Goal: Transaction & Acquisition: Purchase product/service

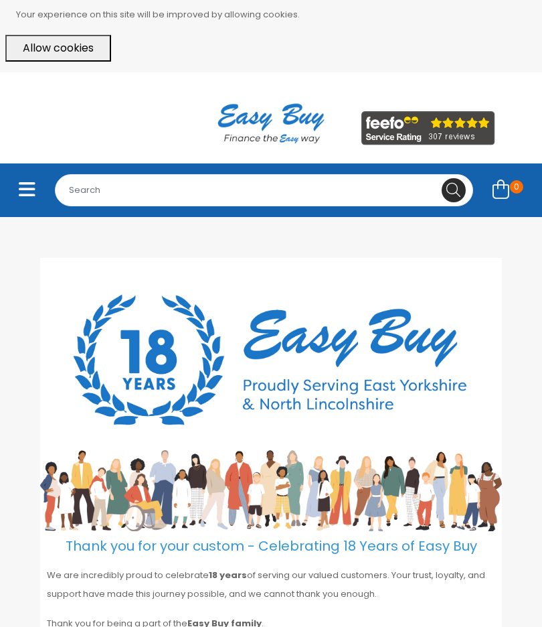
click at [52, 46] on button "Allow cookies" at bounding box center [58, 48] width 106 height 27
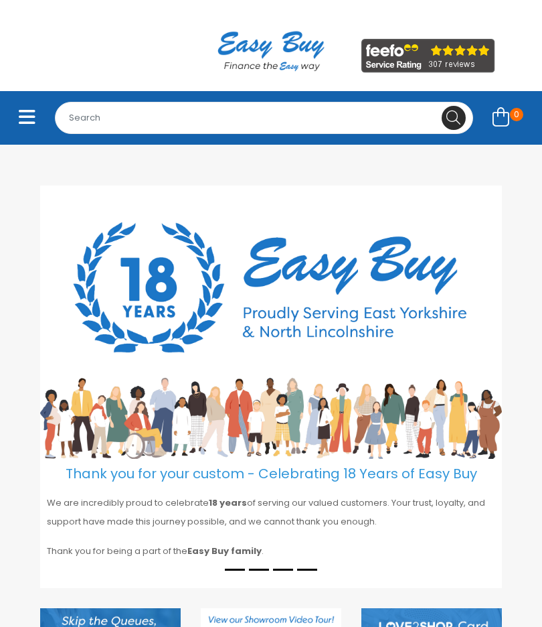
click at [24, 114] on icon "Toggle navigation" at bounding box center [27, 117] width 17 height 19
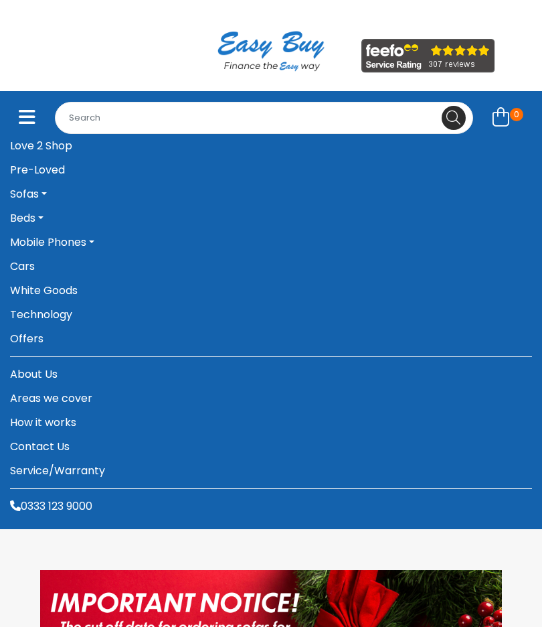
click at [62, 149] on link "Love 2 Shop" at bounding box center [271, 146] width 522 height 24
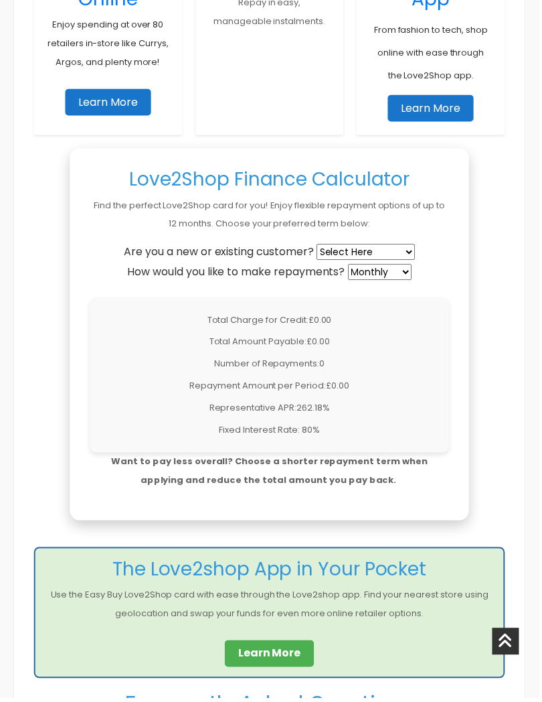
scroll to position [923, 0]
click at [398, 250] on select "Select Here New Customer Existing Customer" at bounding box center [368, 253] width 99 height 16
select select "new"
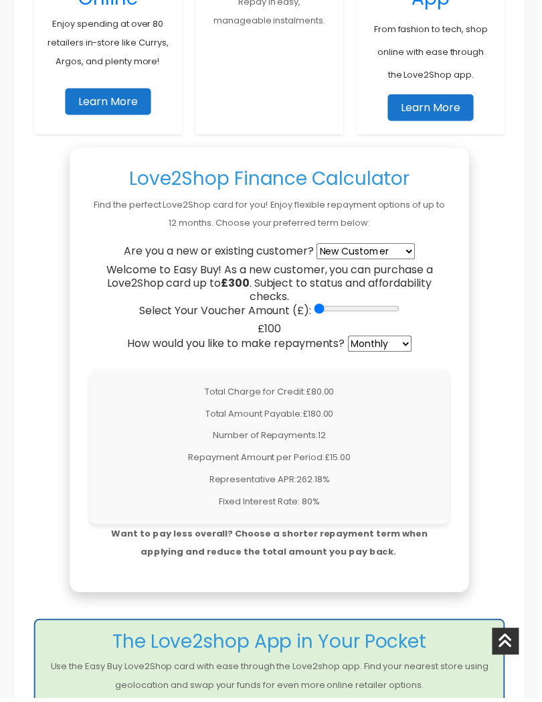
click at [396, 341] on select "Weekly Fortnightly 4-Weekly Monthly" at bounding box center [382, 346] width 64 height 16
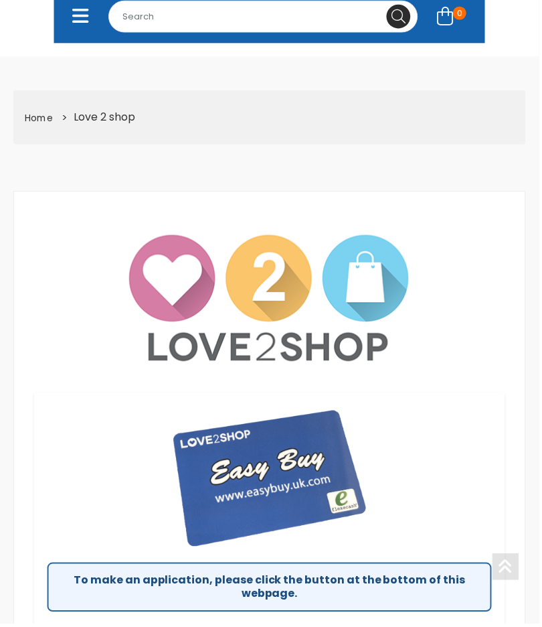
scroll to position [0, 0]
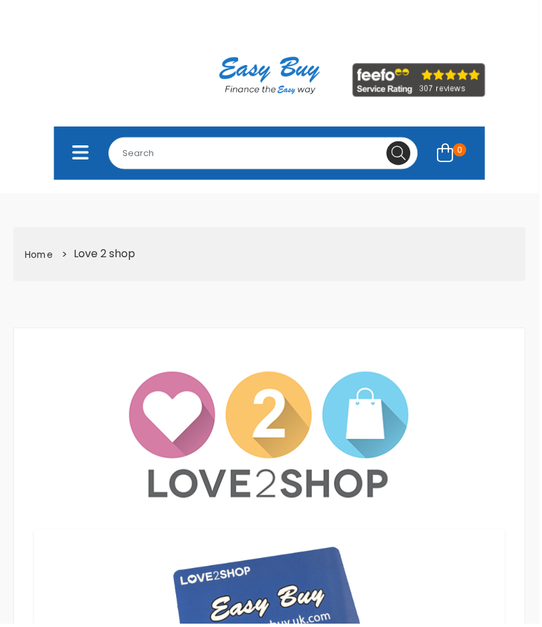
click at [81, 153] on icon "Toggle navigation" at bounding box center [81, 153] width 17 height 19
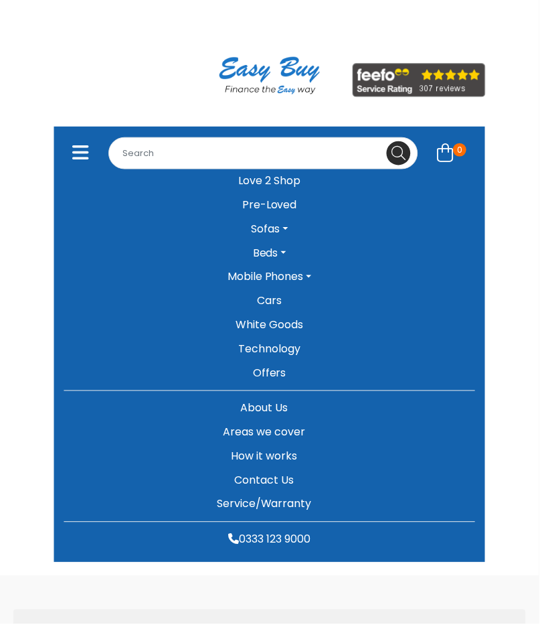
click at [281, 352] on link "Technology" at bounding box center [271, 351] width 414 height 24
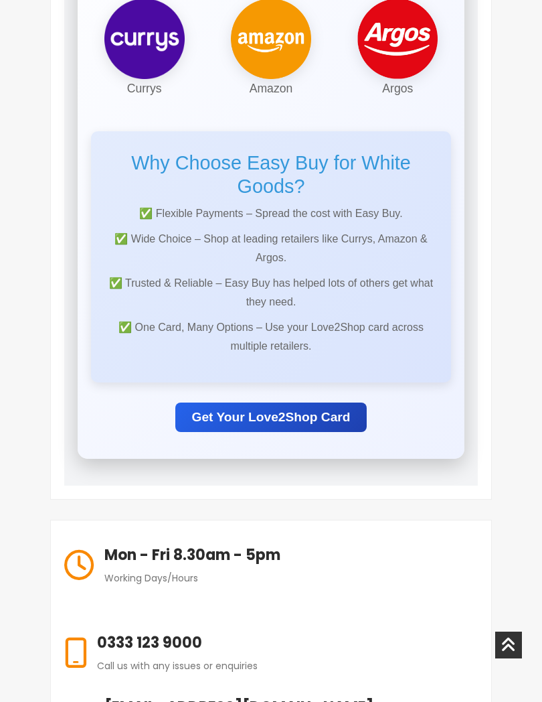
scroll to position [386, 0]
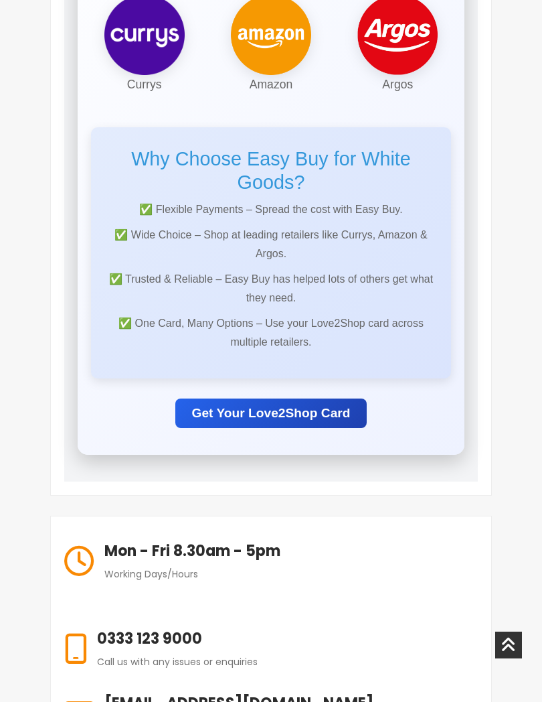
click at [289, 408] on link "Get Your Love2Shop Card" at bounding box center [270, 412] width 191 height 29
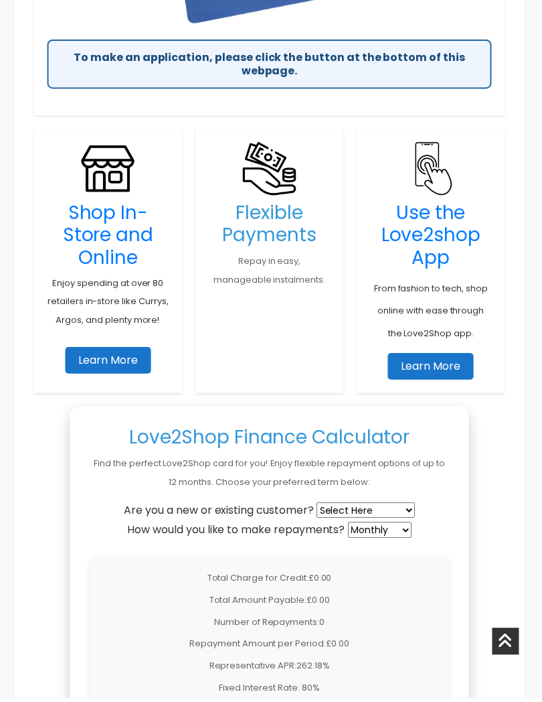
scroll to position [736, 0]
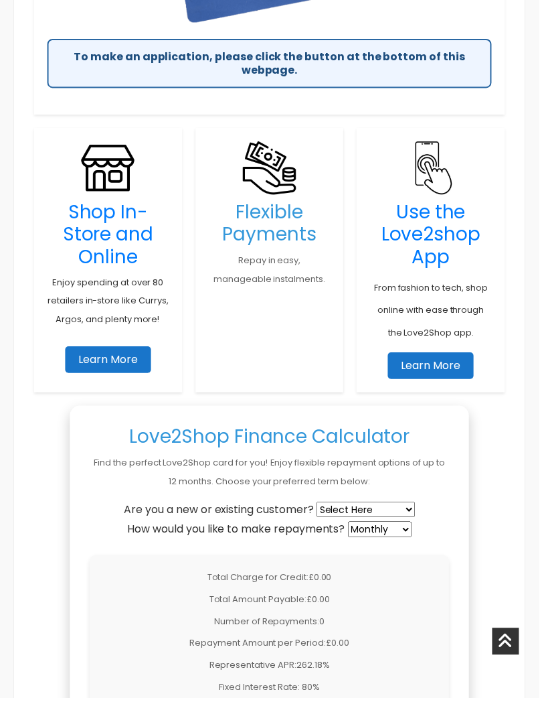
click at [86, 358] on link "Learn More" at bounding box center [109, 361] width 86 height 27
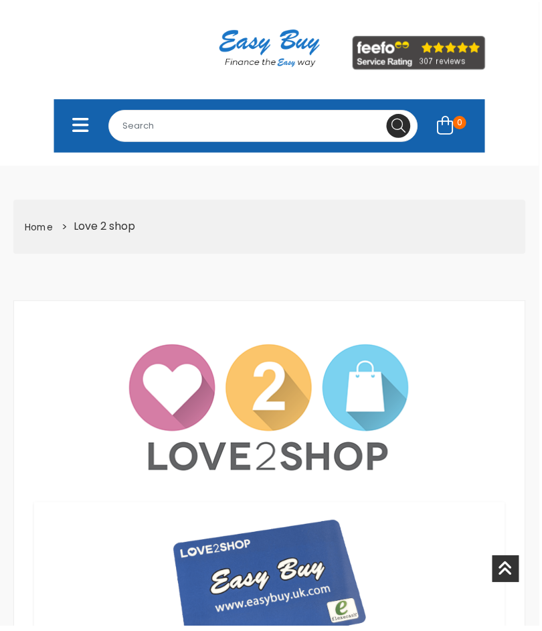
scroll to position [0, 0]
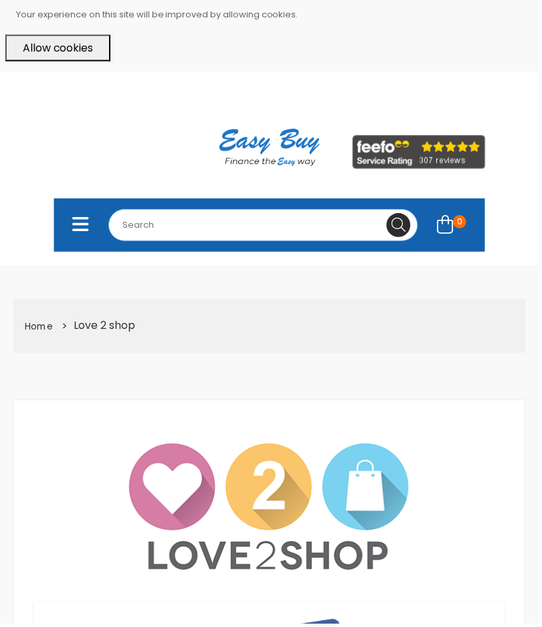
click at [204, 221] on input "Search for..." at bounding box center [264, 226] width 311 height 32
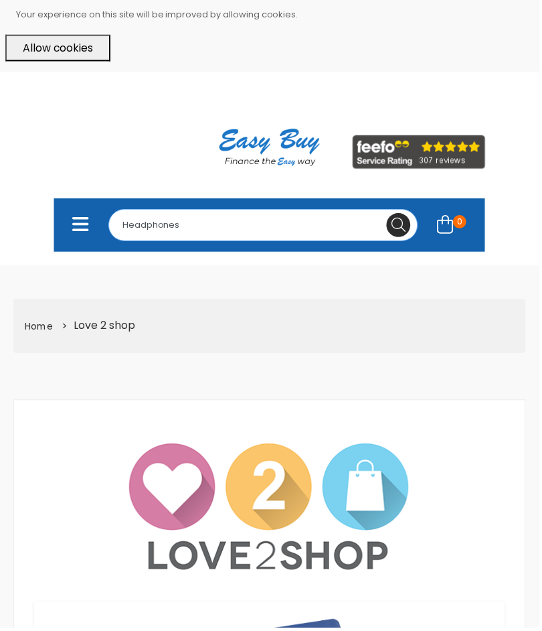
type input "Headphones"
click at [401, 225] on button at bounding box center [401, 226] width 24 height 24
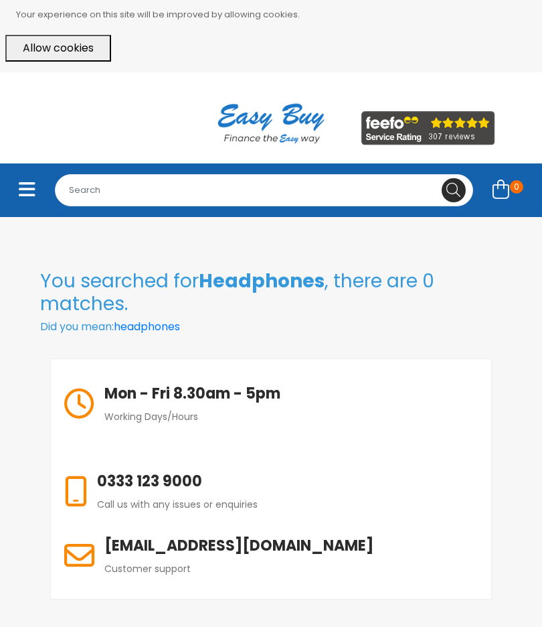
click at [25, 196] on icon "Toggle navigation" at bounding box center [27, 189] width 17 height 19
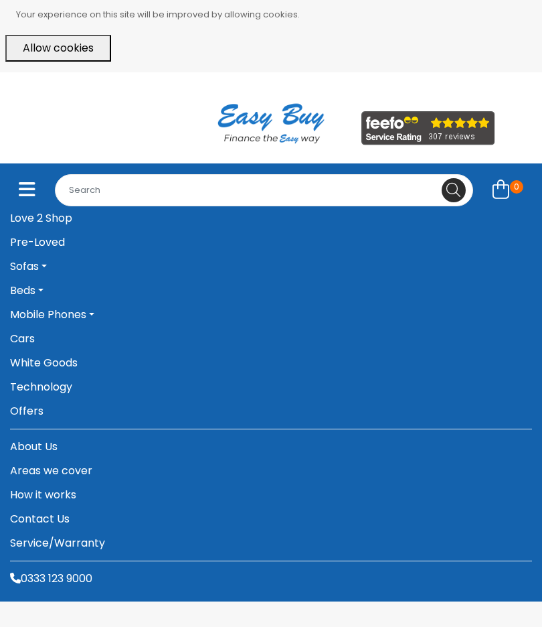
click at [37, 389] on link "Technology" at bounding box center [271, 387] width 522 height 24
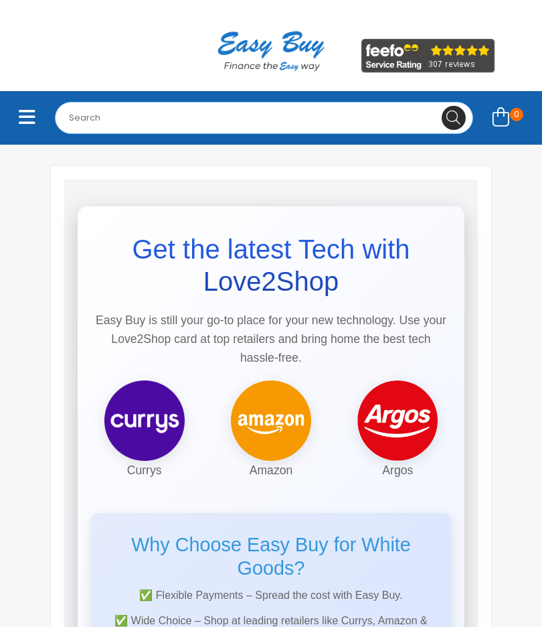
click at [210, 127] on input "Search for..." at bounding box center [264, 118] width 418 height 32
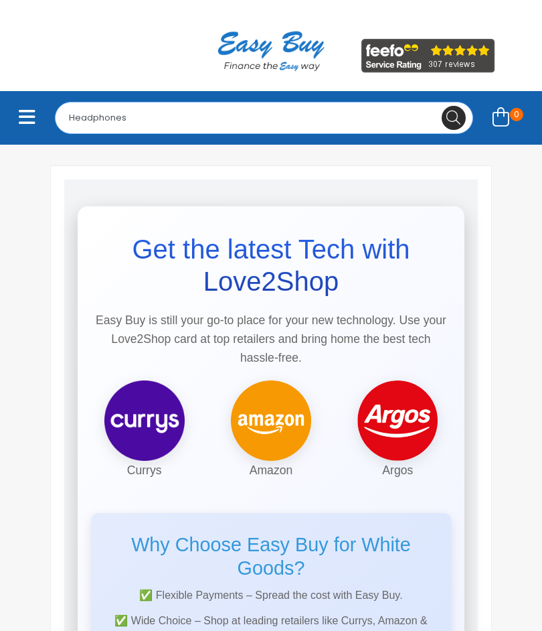
type input "Headphones"
click at [454, 118] on button at bounding box center [454, 118] width 24 height 24
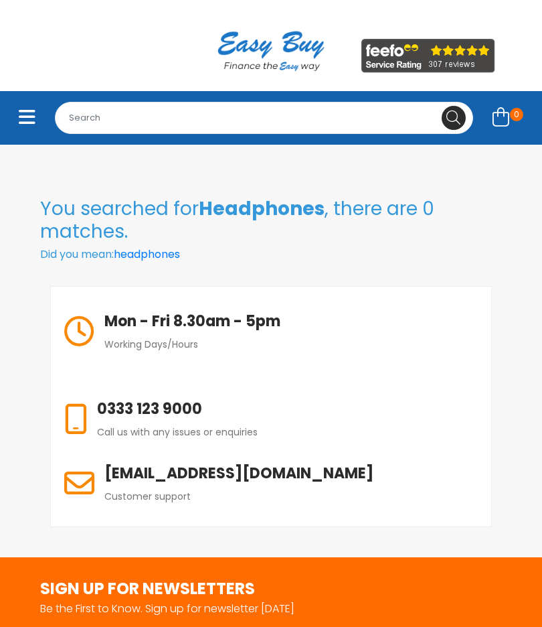
click at [30, 116] on icon "Toggle navigation" at bounding box center [27, 117] width 17 height 19
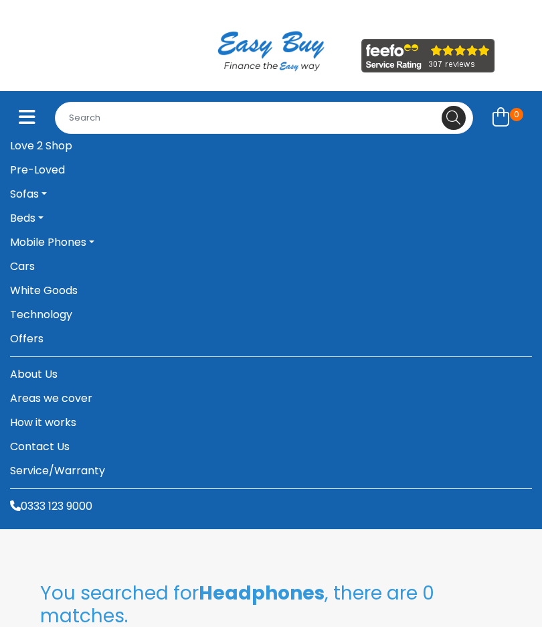
click at [31, 319] on link "Technology" at bounding box center [271, 315] width 522 height 24
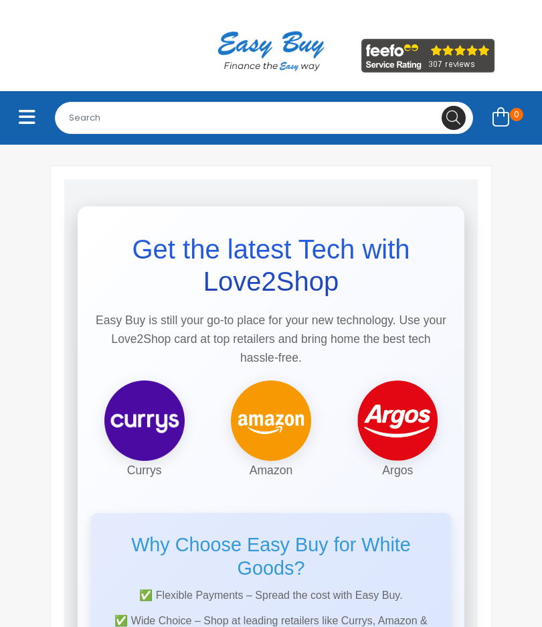
click at [262, 54] on img at bounding box center [270, 50] width 133 height 75
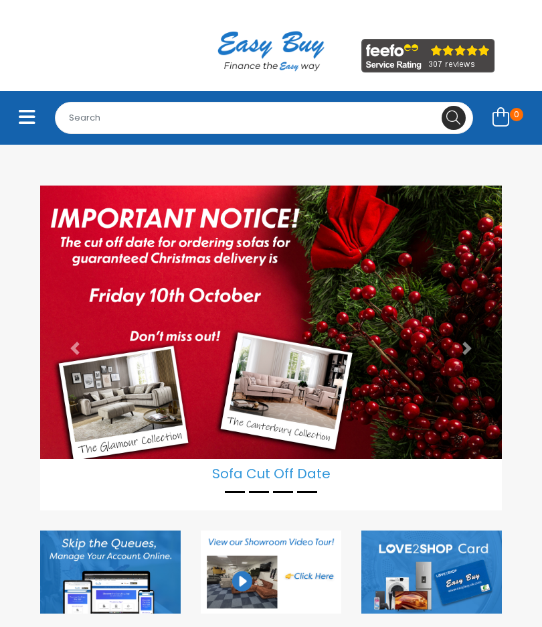
click at [29, 127] on button "Toggle navigation" at bounding box center [27, 118] width 34 height 30
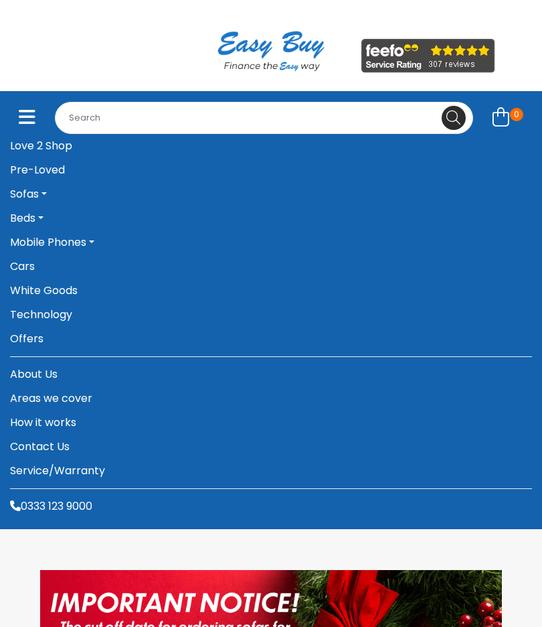
click at [34, 316] on link "Technology" at bounding box center [271, 315] width 522 height 24
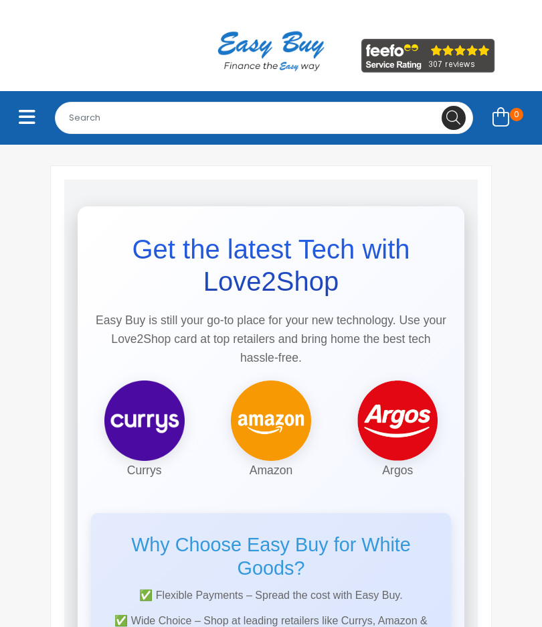
click at [27, 119] on icon "Toggle navigation" at bounding box center [27, 117] width 17 height 19
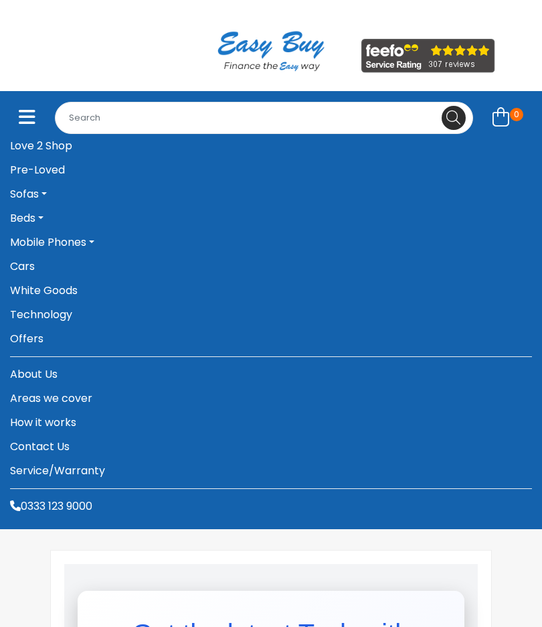
click at [15, 124] on button "Toggle navigation" at bounding box center [27, 118] width 34 height 30
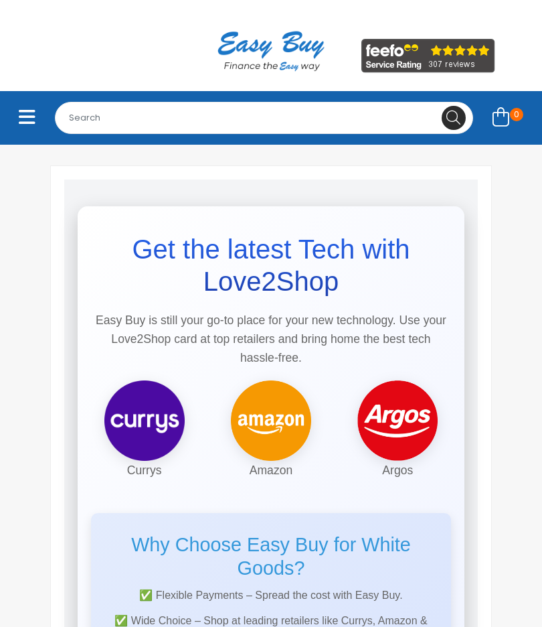
click at [19, 115] on icon "Toggle navigation" at bounding box center [27, 117] width 17 height 19
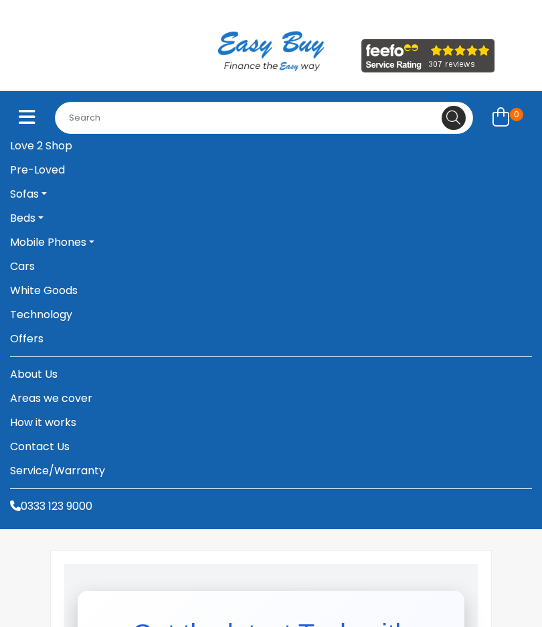
click at [33, 144] on link "Love 2 Shop" at bounding box center [271, 146] width 522 height 24
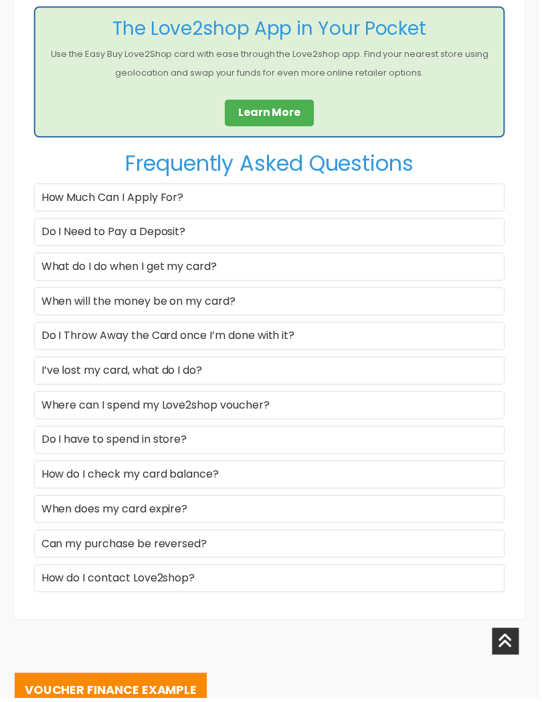
scroll to position [1468, 0]
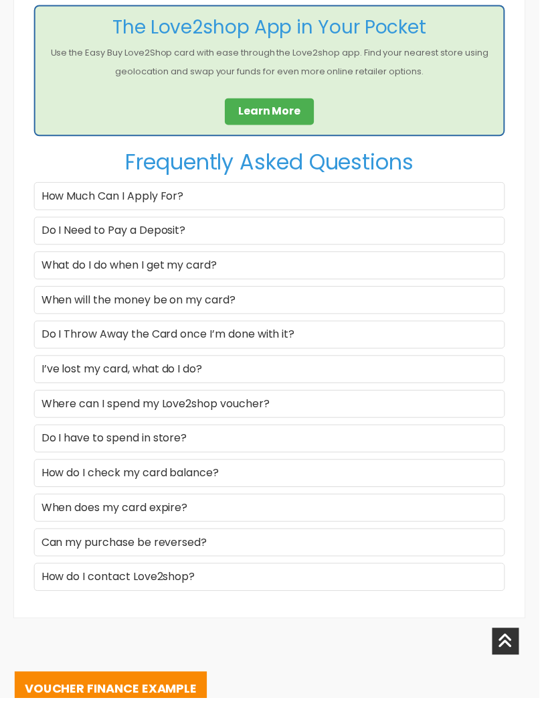
click at [48, 227] on div "Do I Need to Pay a Deposit?" at bounding box center [271, 232] width 474 height 28
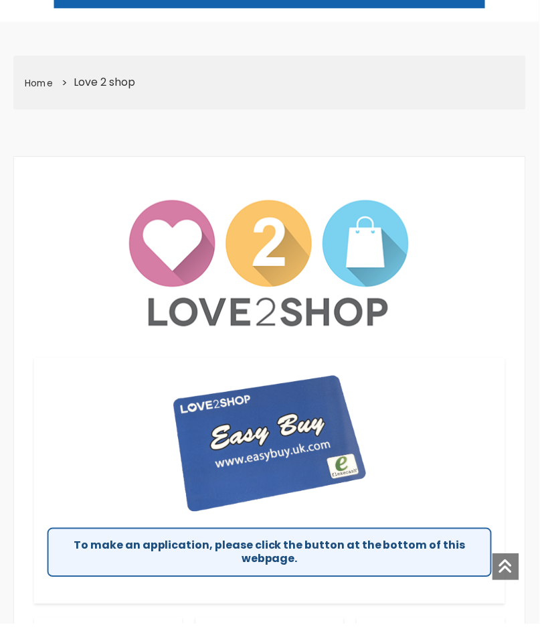
scroll to position [0, 0]
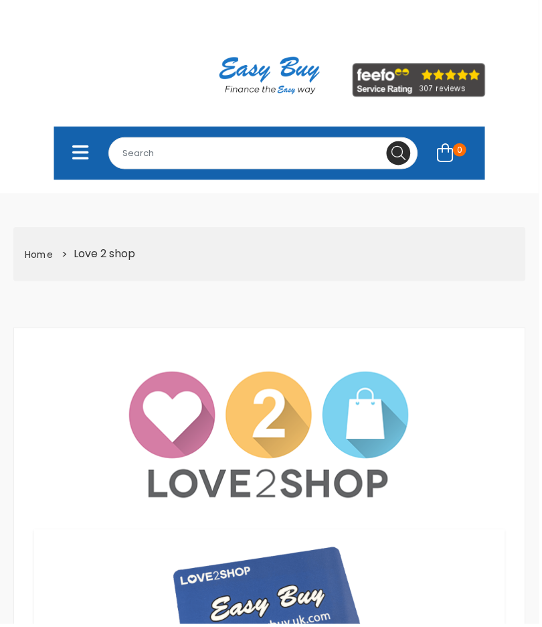
click at [84, 154] on icon "Toggle navigation" at bounding box center [81, 153] width 17 height 19
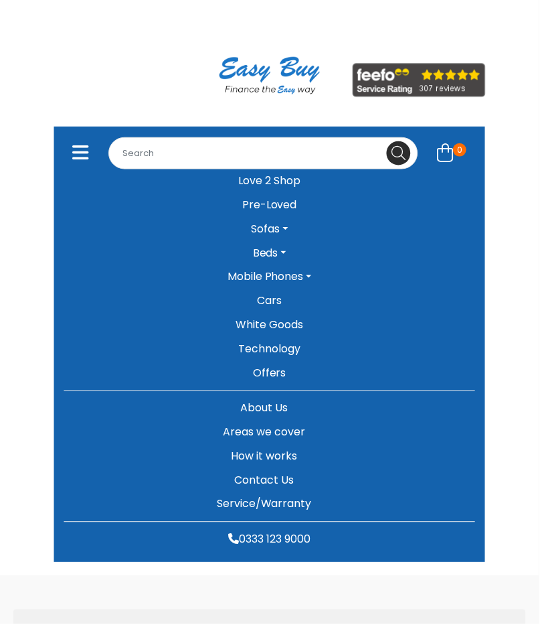
click at [285, 329] on link "White Goods" at bounding box center [271, 327] width 414 height 24
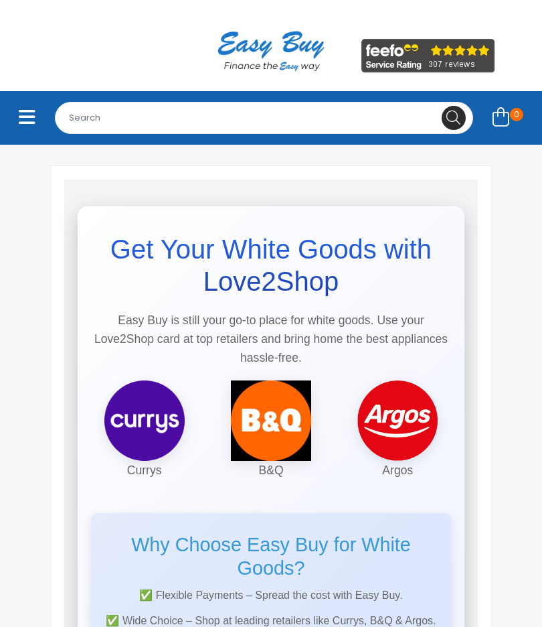
click at [278, 426] on img at bounding box center [271, 420] width 80 height 80
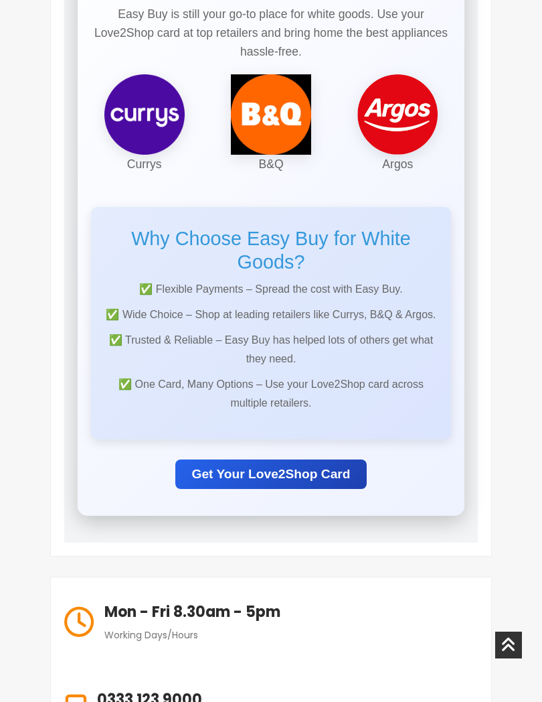
scroll to position [339, 0]
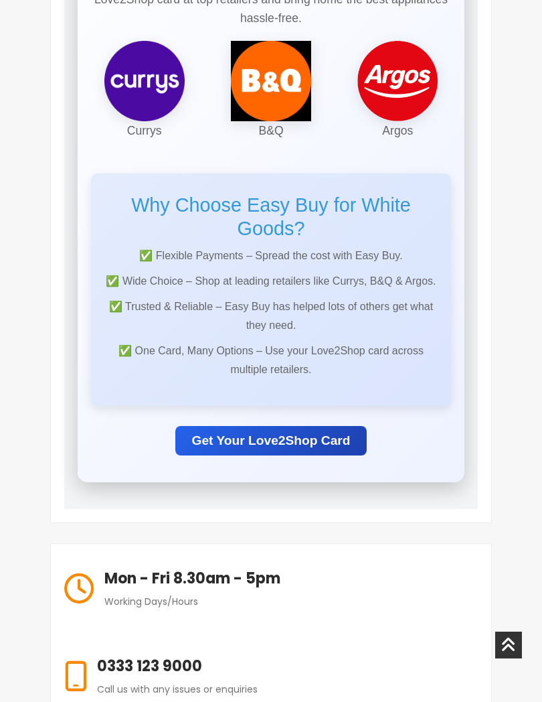
click at [337, 438] on link "Get Your Love2Shop Card" at bounding box center [270, 440] width 191 height 29
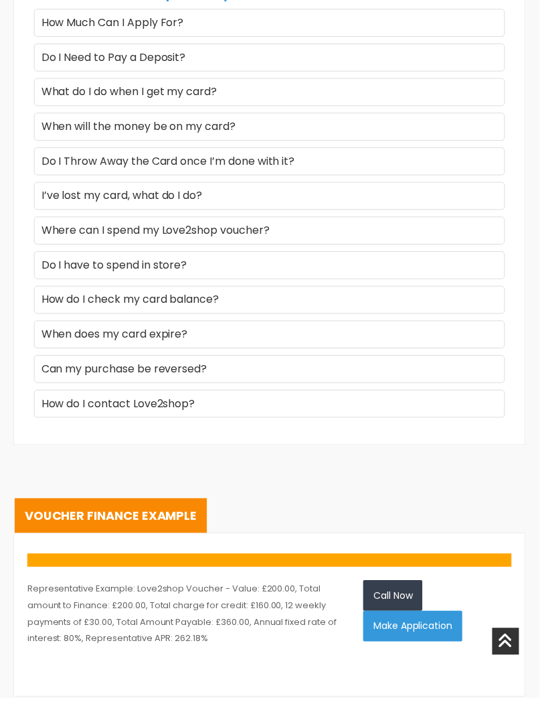
scroll to position [1715, 0]
